Goal: Task Accomplishment & Management: Manage account settings

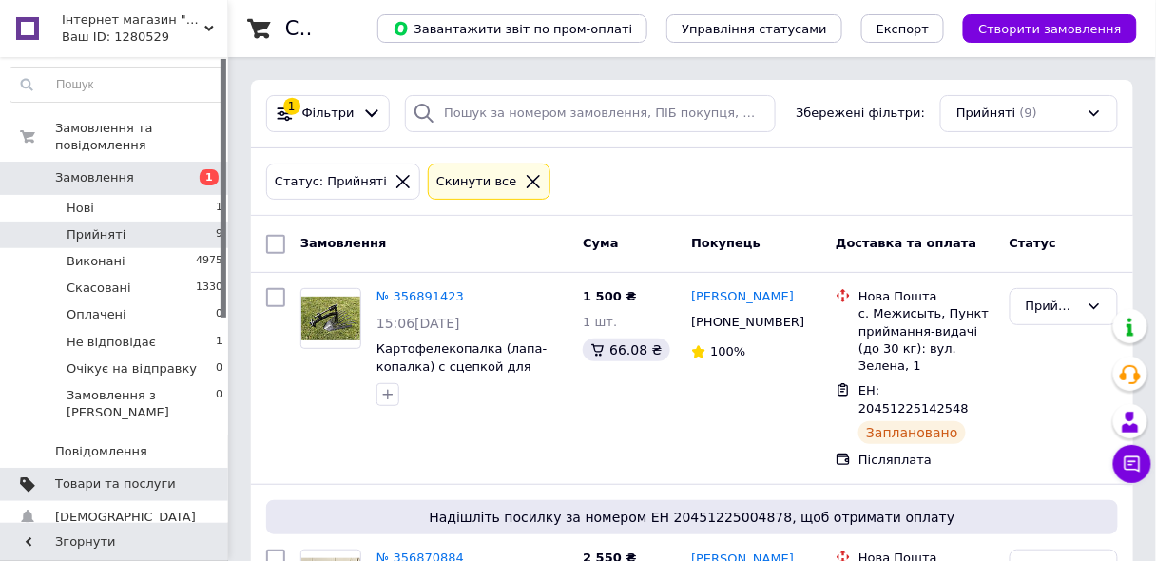
click at [133, 475] on span "Товари та послуги" at bounding box center [115, 483] width 121 height 17
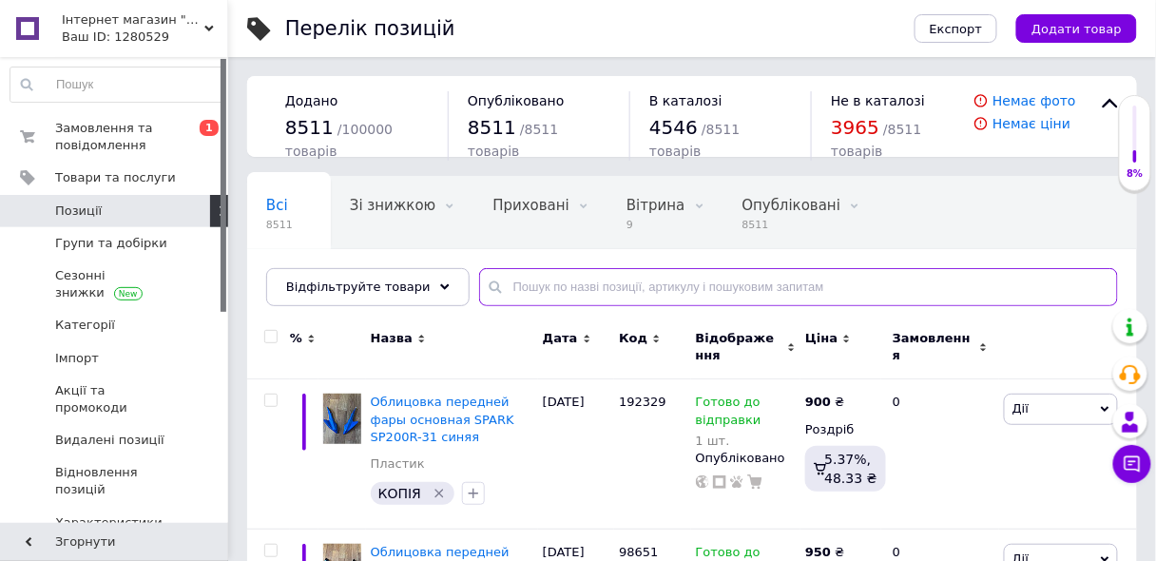
click at [533, 294] on input "text" at bounding box center [798, 287] width 639 height 38
type input "150408"
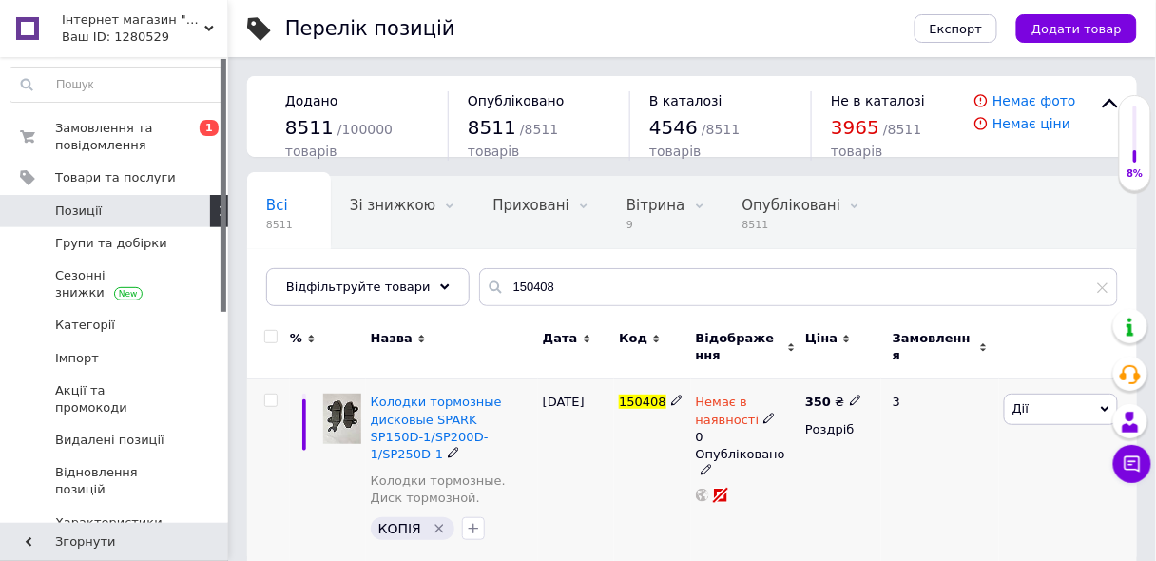
click at [763, 417] on icon at bounding box center [768, 417] width 11 height 11
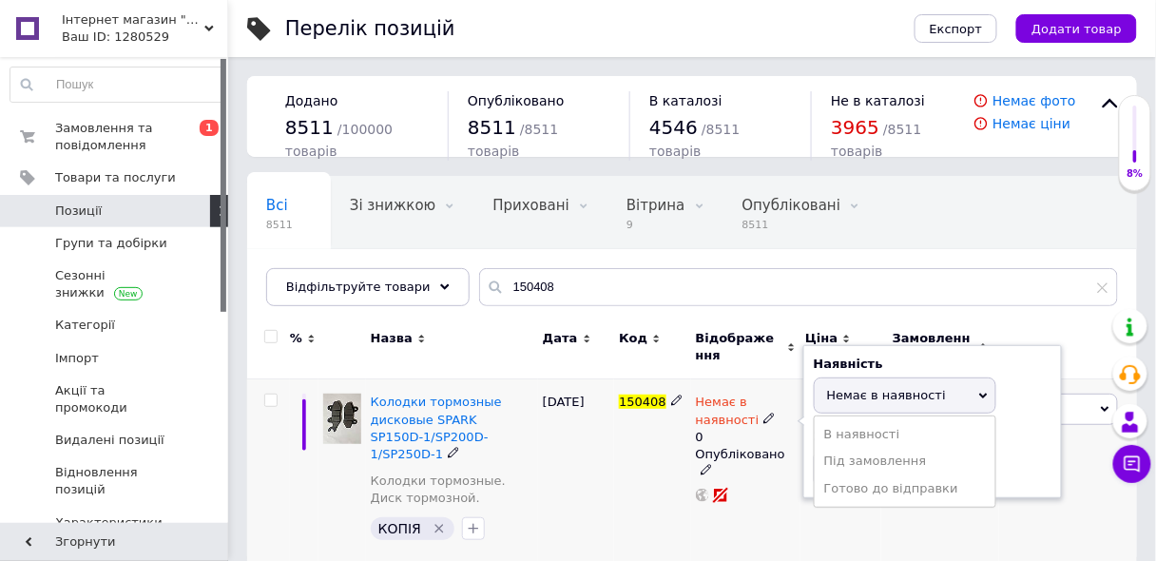
click at [867, 395] on span "Немає в наявності" at bounding box center [886, 395] width 119 height 14
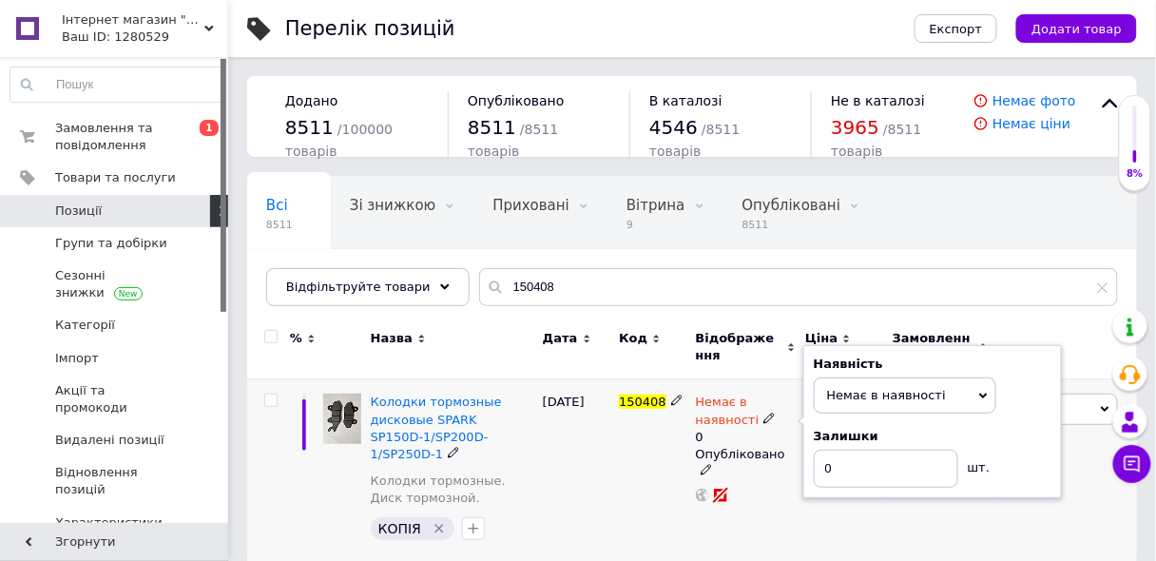
click at [867, 395] on span "Немає в наявності" at bounding box center [886, 395] width 119 height 14
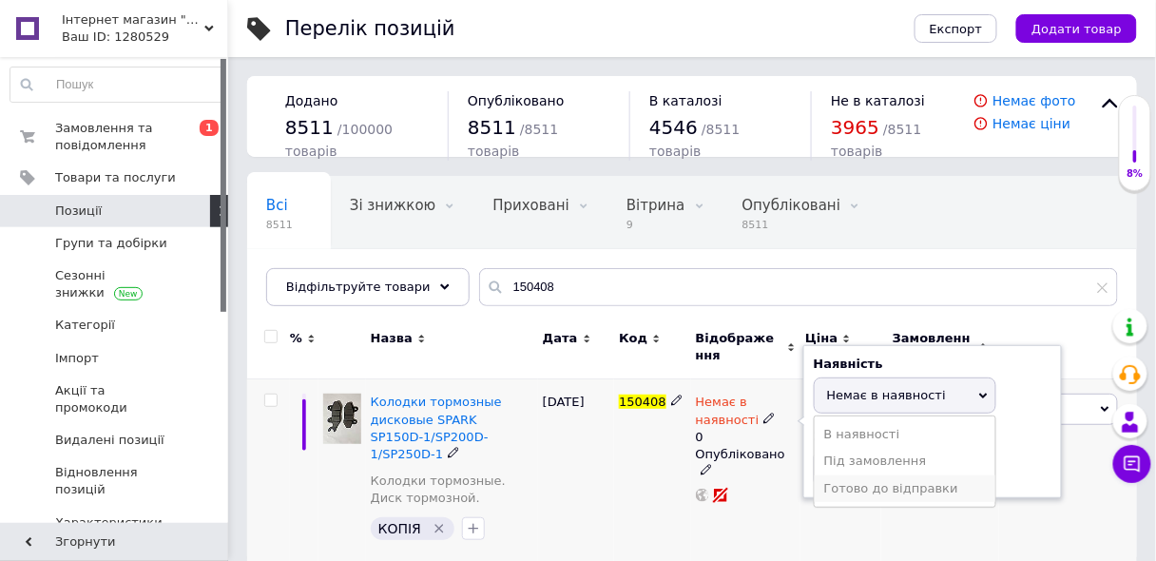
click at [856, 483] on li "Готово до відправки" at bounding box center [904, 488] width 181 height 27
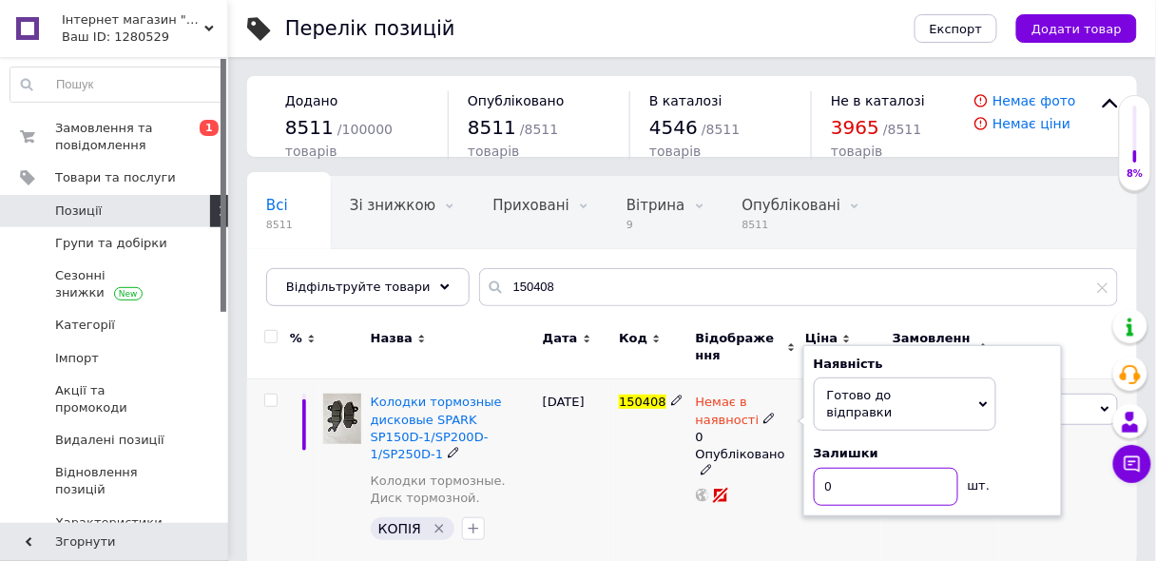
click at [847, 470] on input "0" at bounding box center [885, 487] width 144 height 38
type input "1"
click at [582, 467] on div "[DATE]" at bounding box center [576, 471] width 76 height 184
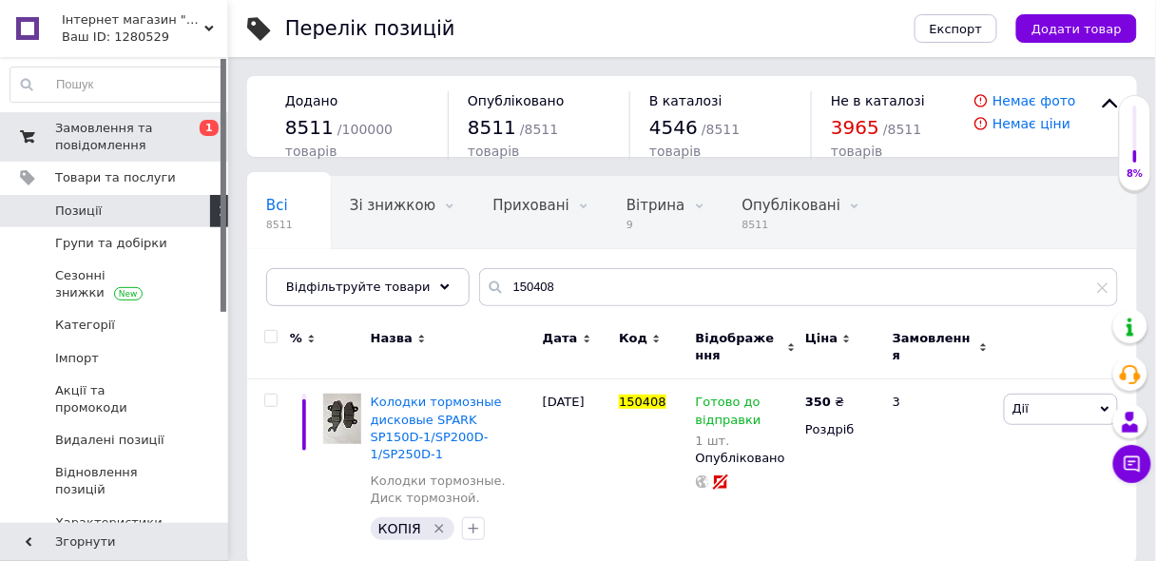
click at [105, 123] on span "Замовлення та повідомлення" at bounding box center [115, 137] width 121 height 34
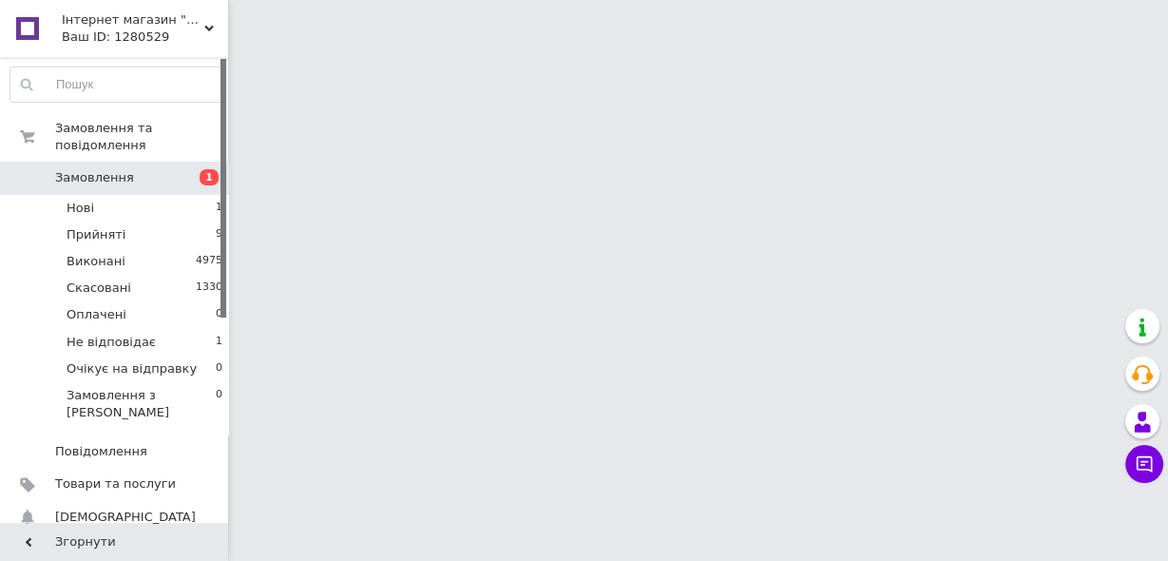
click at [101, 169] on span "Замовлення" at bounding box center [94, 177] width 79 height 17
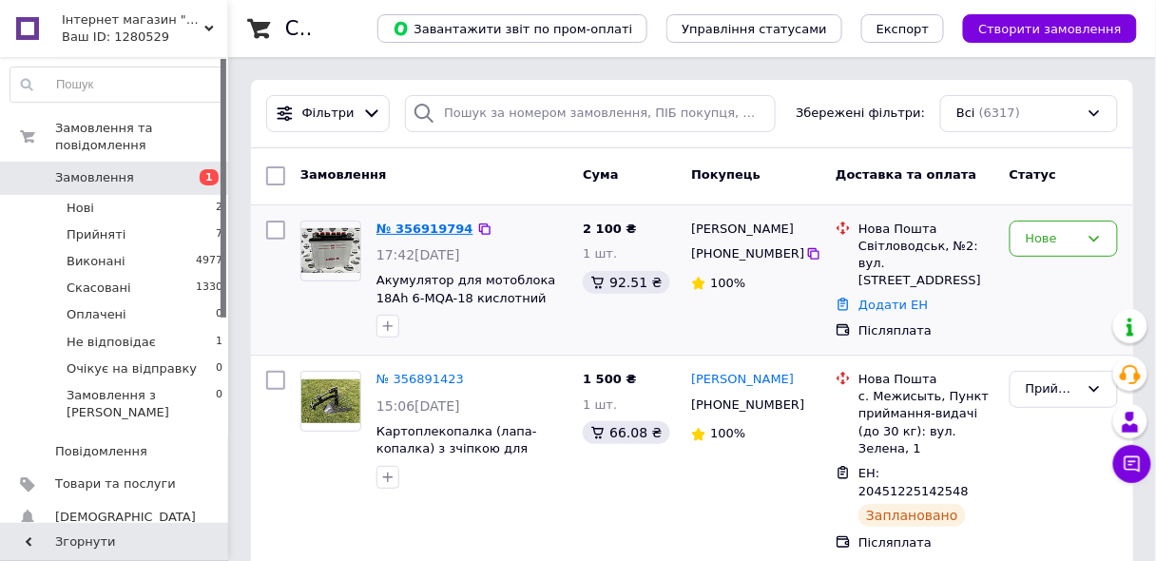
click at [439, 226] on link "№ 356919794" at bounding box center [424, 228] width 97 height 14
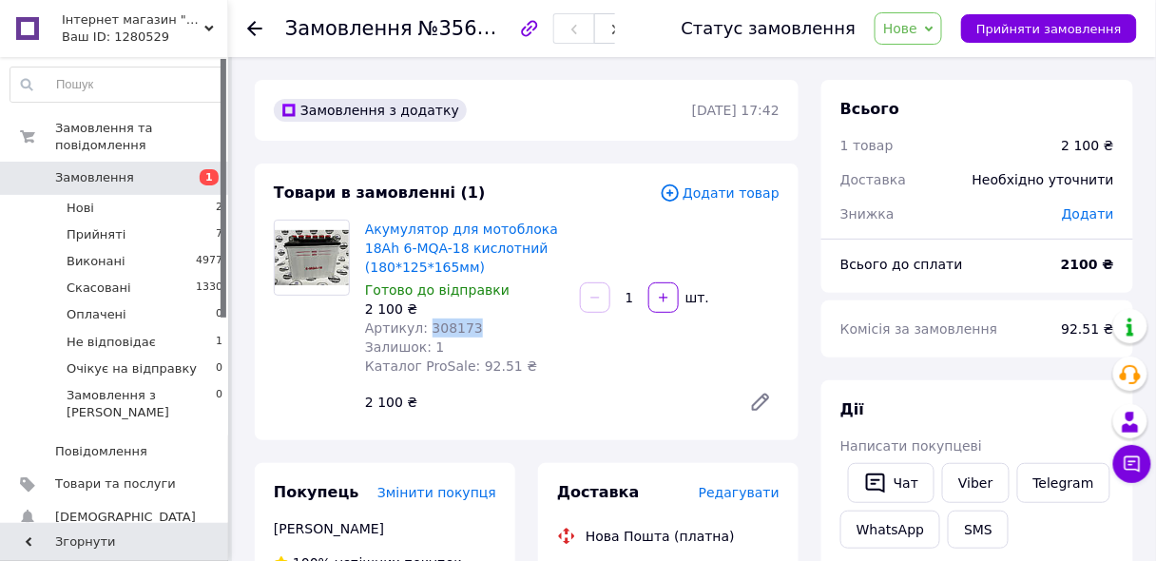
drag, startPoint x: 423, startPoint y: 326, endPoint x: 467, endPoint y: 326, distance: 43.7
click at [524, 325] on div "Артикул: 308173" at bounding box center [465, 327] width 200 height 19
copy span "308173"
click at [99, 169] on span "Замовлення" at bounding box center [94, 177] width 79 height 17
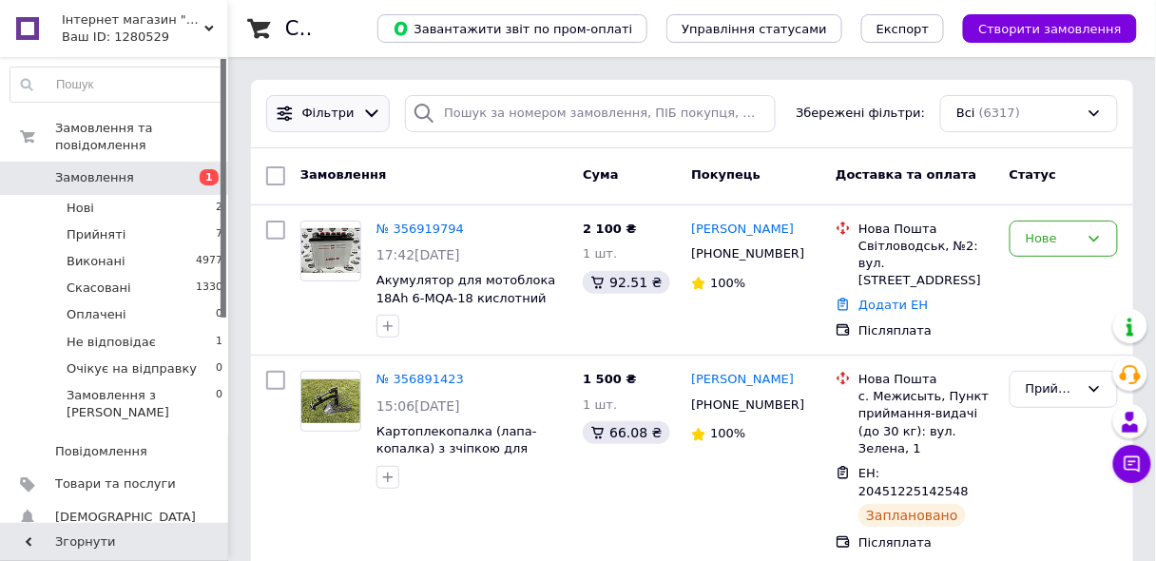
click at [362, 112] on icon at bounding box center [372, 114] width 20 height 20
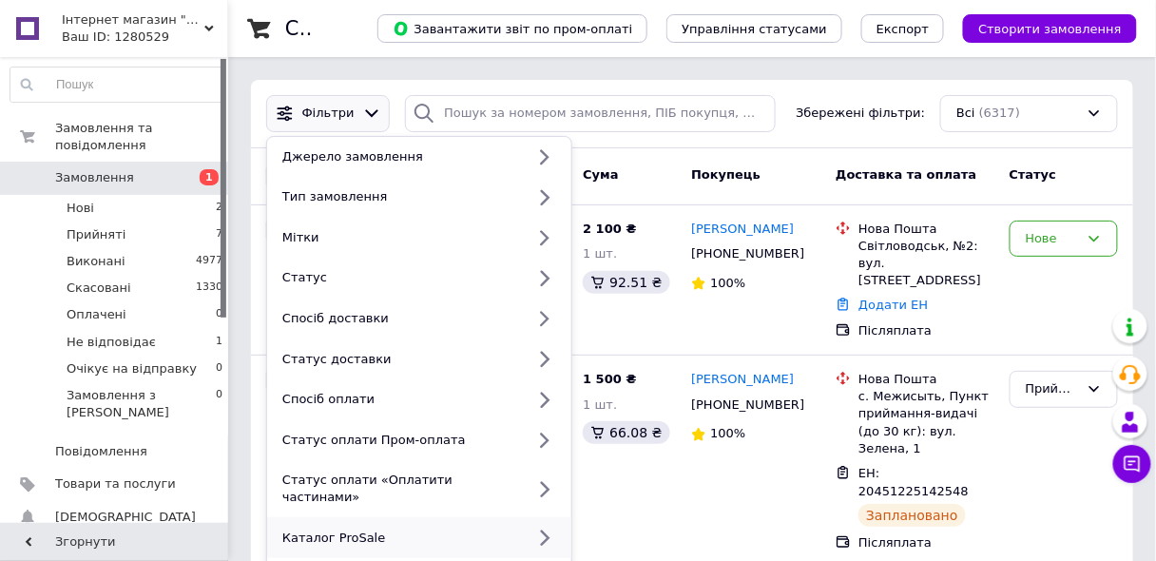
scroll to position [228, 0]
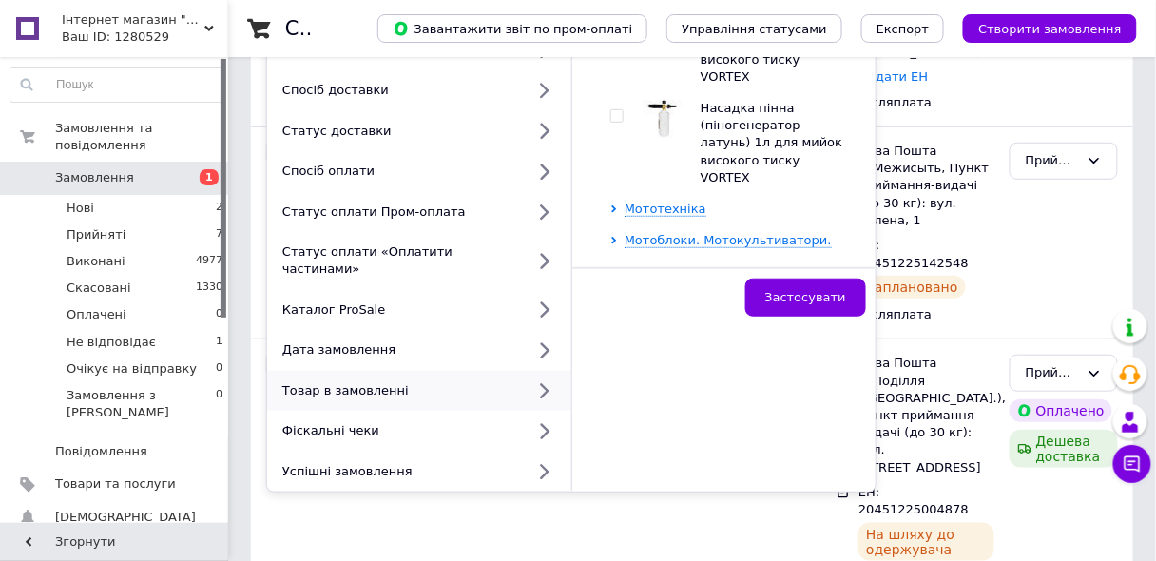
click at [546, 379] on icon at bounding box center [544, 391] width 24 height 24
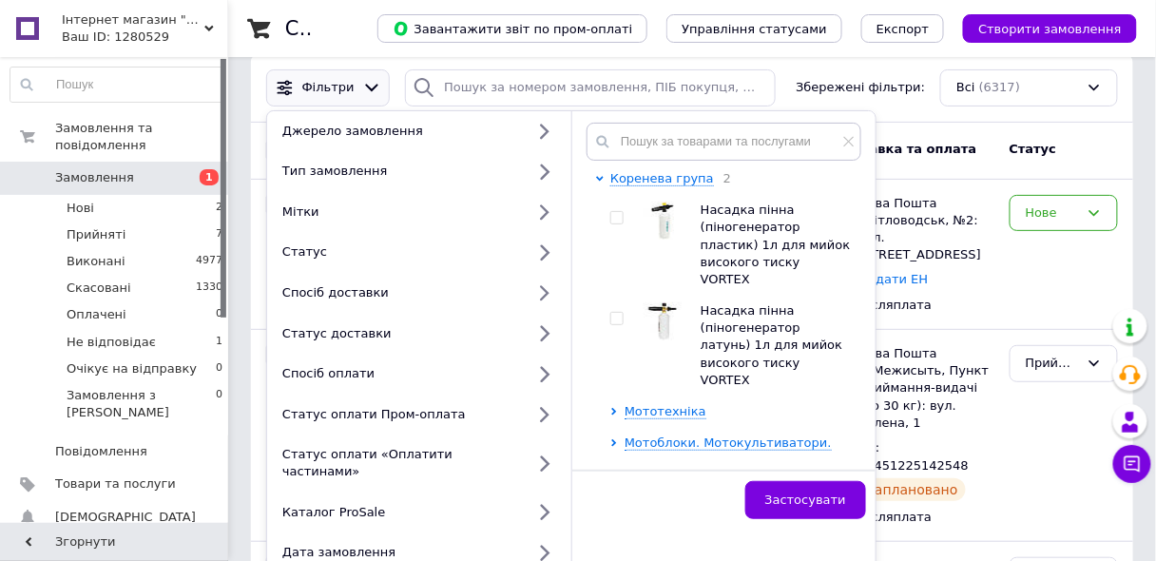
scroll to position [0, 0]
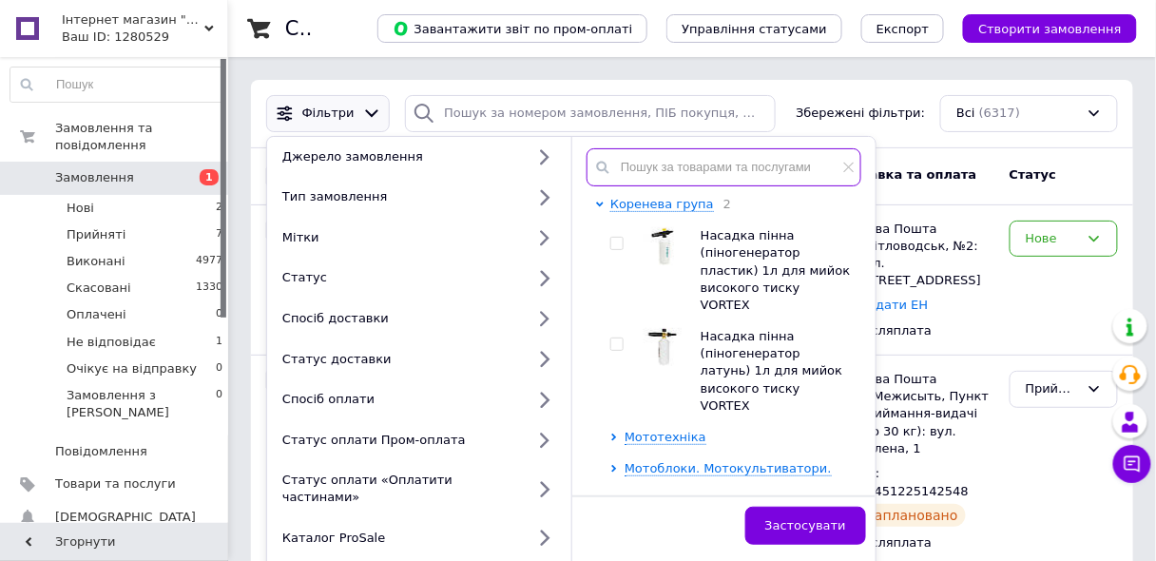
click at [679, 165] on input "text" at bounding box center [723, 167] width 275 height 38
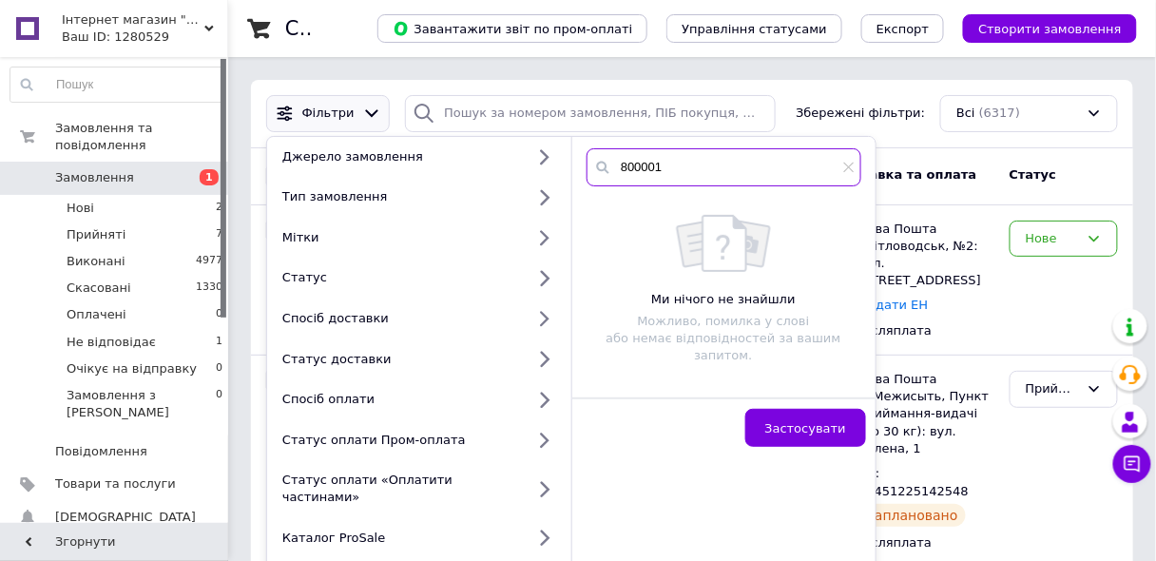
type input "800001"
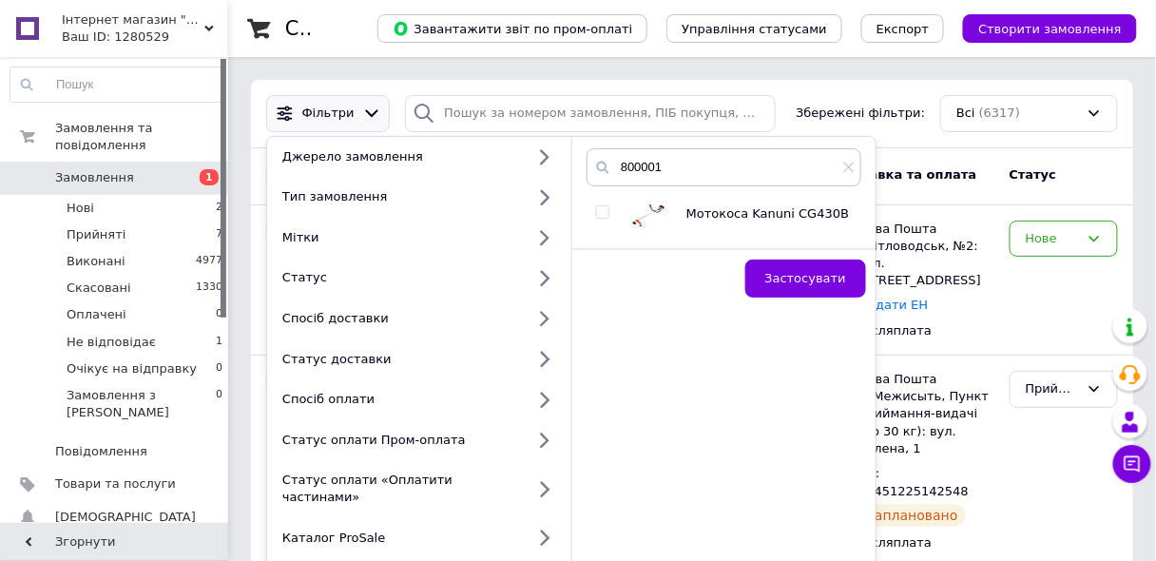
click at [603, 206] on input "checkbox" at bounding box center [602, 212] width 12 height 12
checkbox input "true"
click at [789, 266] on button "Застосувати" at bounding box center [805, 278] width 121 height 38
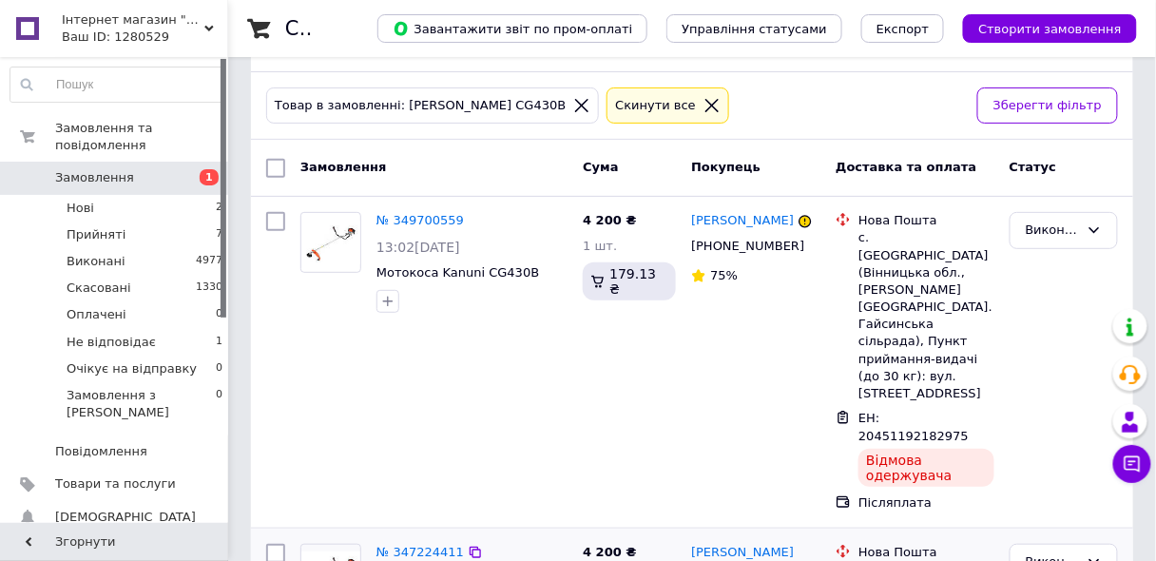
scroll to position [152, 0]
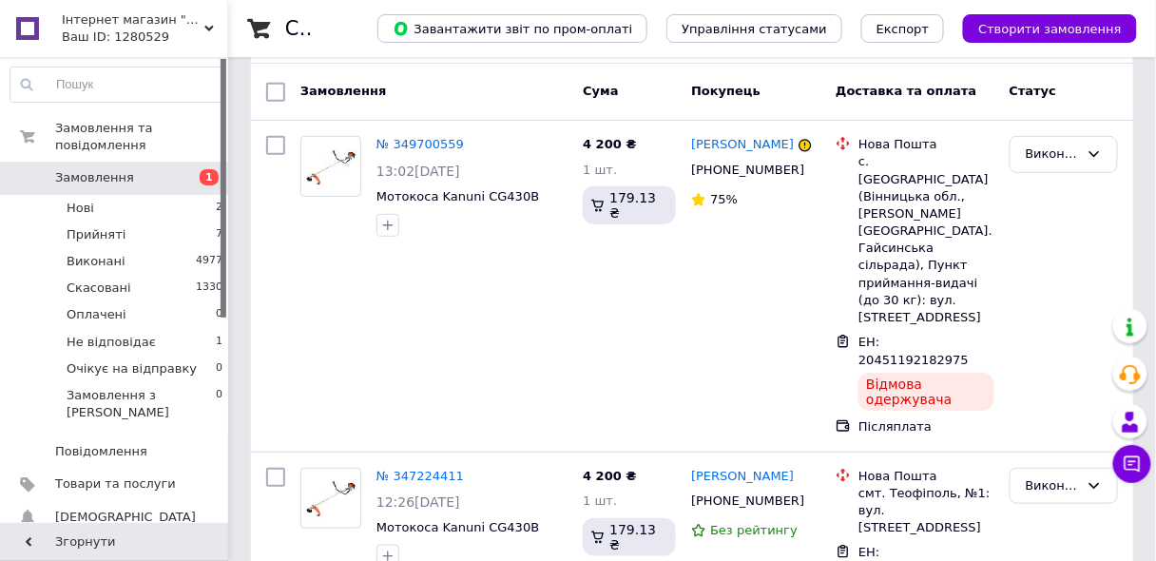
click at [68, 162] on link "Замовлення 1" at bounding box center [117, 178] width 234 height 32
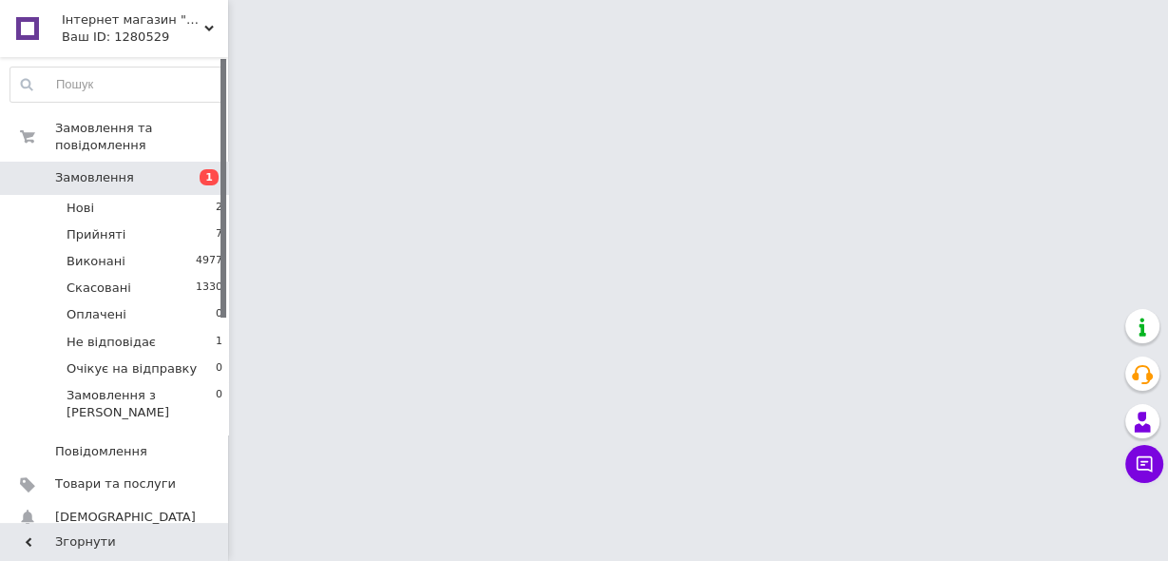
click at [69, 169] on span "Замовлення" at bounding box center [94, 177] width 79 height 17
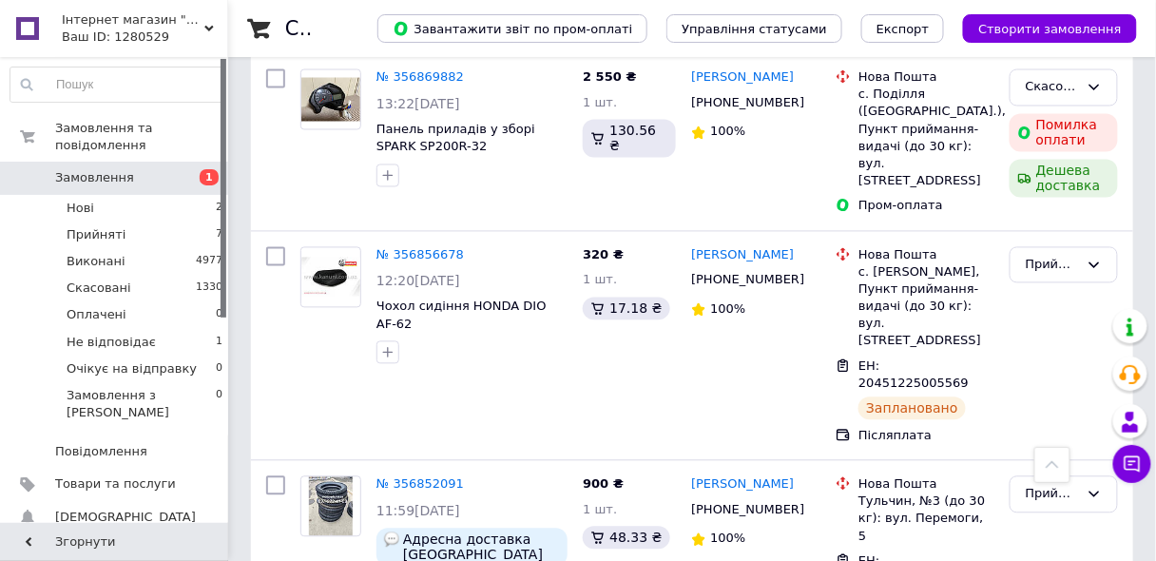
scroll to position [912, 0]
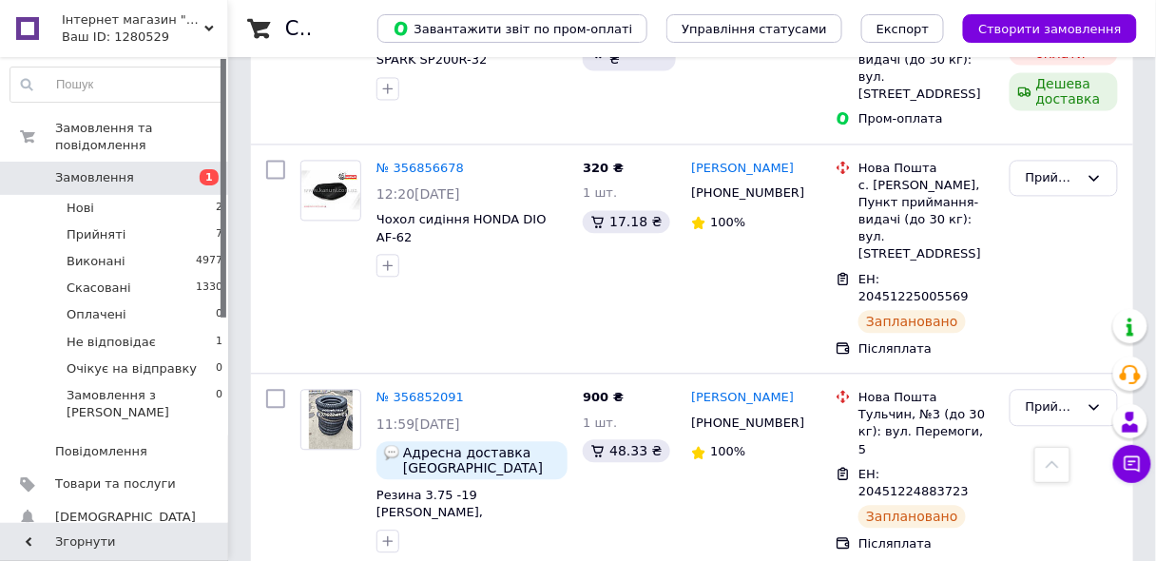
click at [103, 169] on span "Замовлення" at bounding box center [94, 177] width 79 height 17
